Goal: Information Seeking & Learning: Understand process/instructions

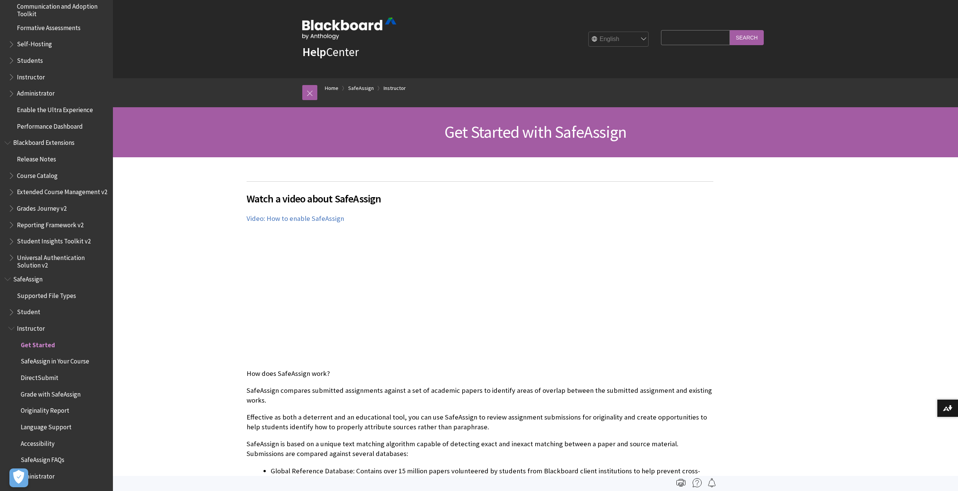
scroll to position [687, 0]
click at [54, 362] on span "SafeAssign in Your Course" at bounding box center [55, 360] width 69 height 10
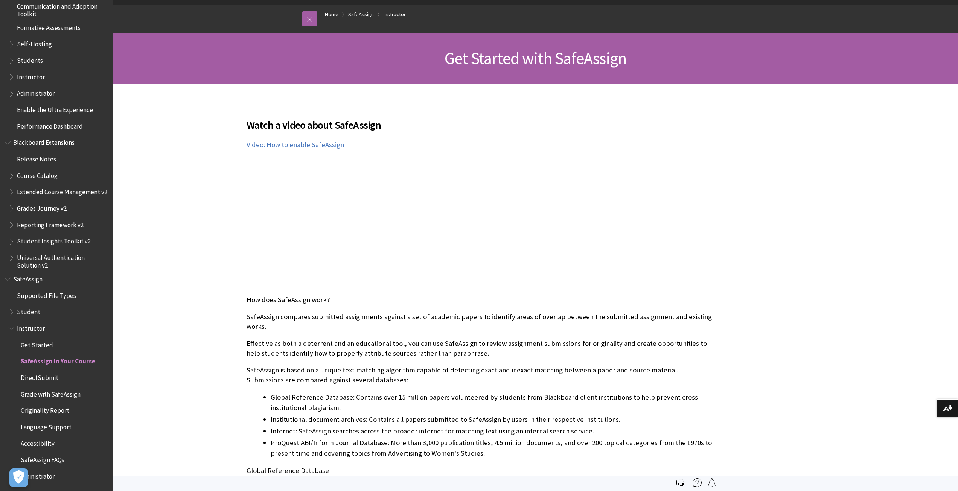
scroll to position [75, 0]
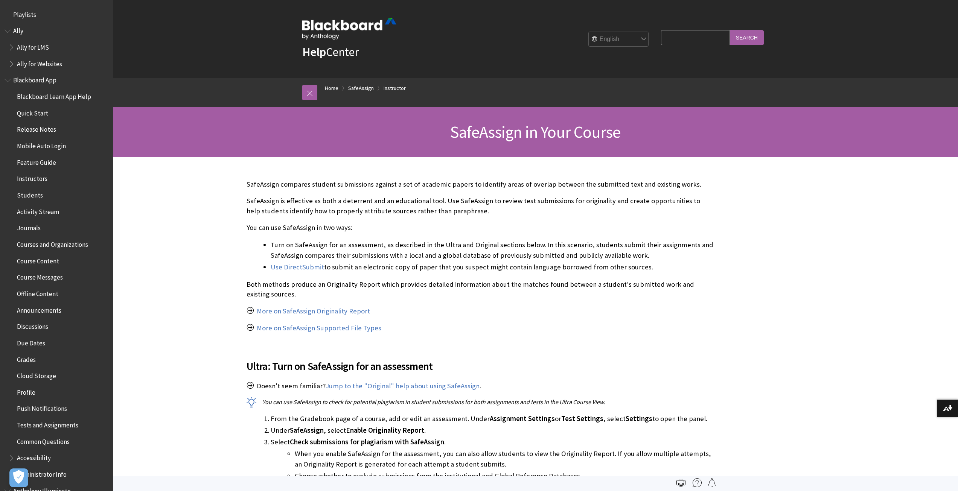
scroll to position [687, 0]
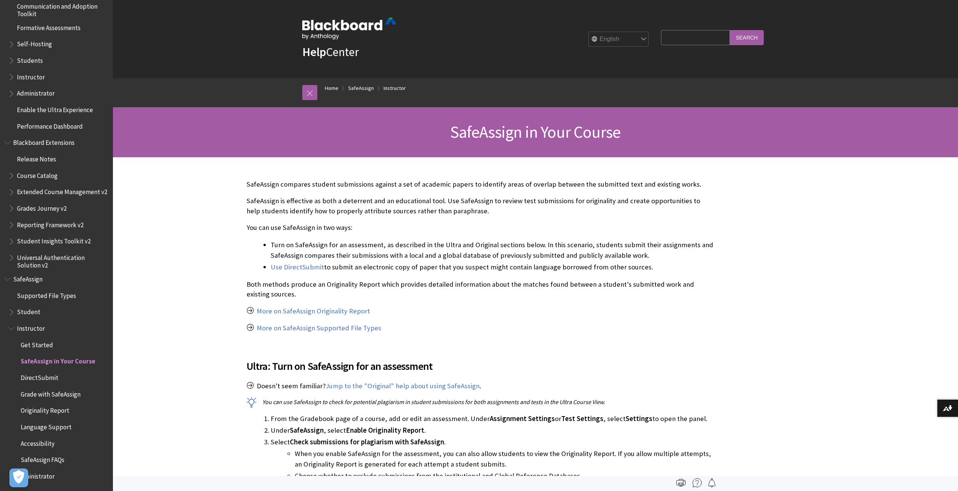
click at [57, 411] on span "Originality Report" at bounding box center [45, 410] width 49 height 10
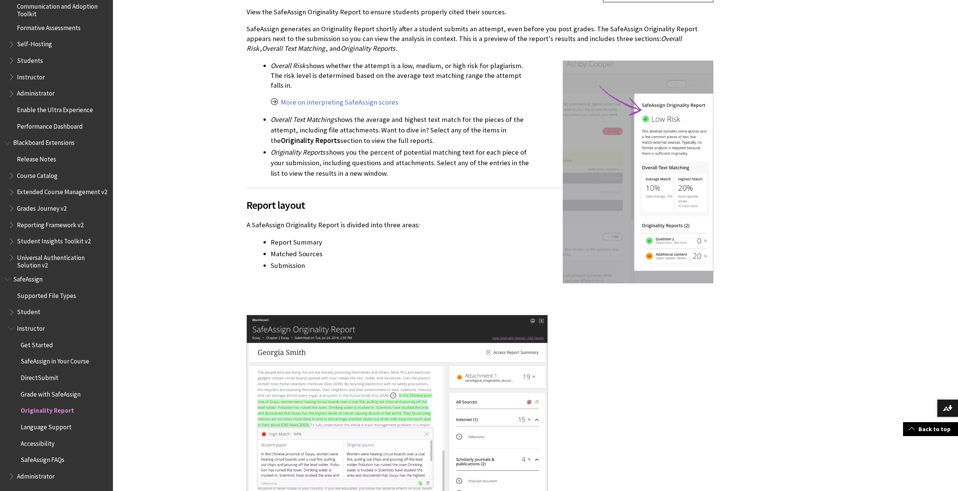
scroll to position [866, 0]
